Goal: Task Accomplishment & Management: Manage account settings

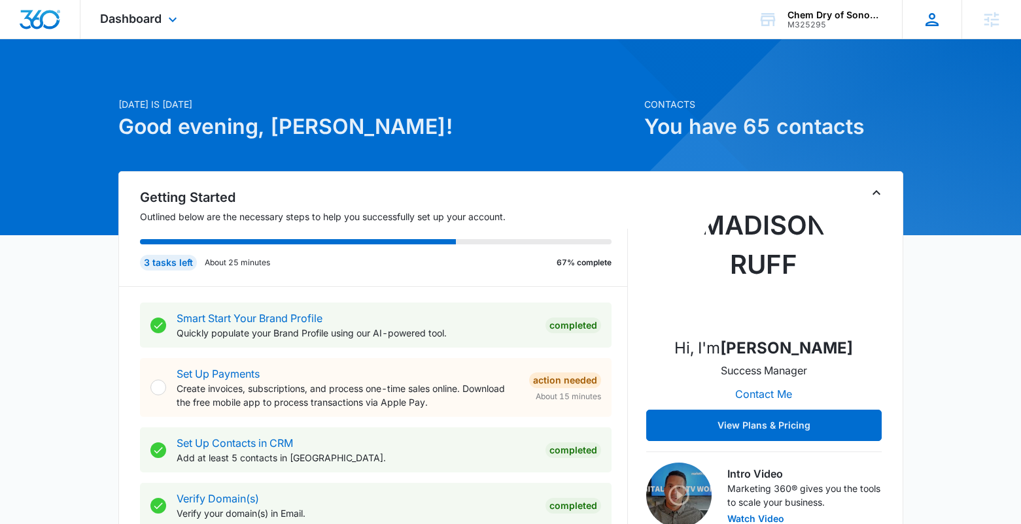
click at [922, 22] on div at bounding box center [932, 20] width 20 height 20
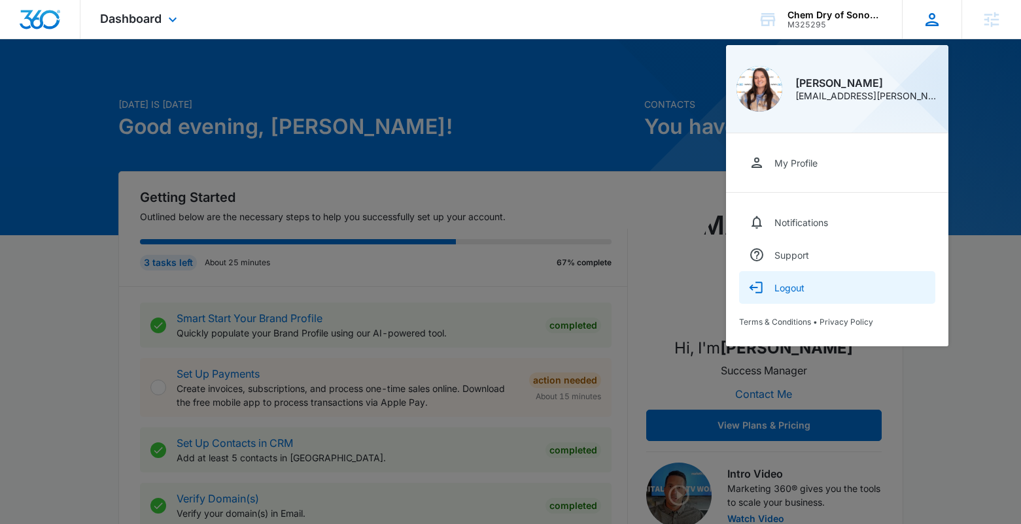
click at [798, 290] on div "Logout" at bounding box center [789, 288] width 30 height 11
